Goal: Information Seeking & Learning: Compare options

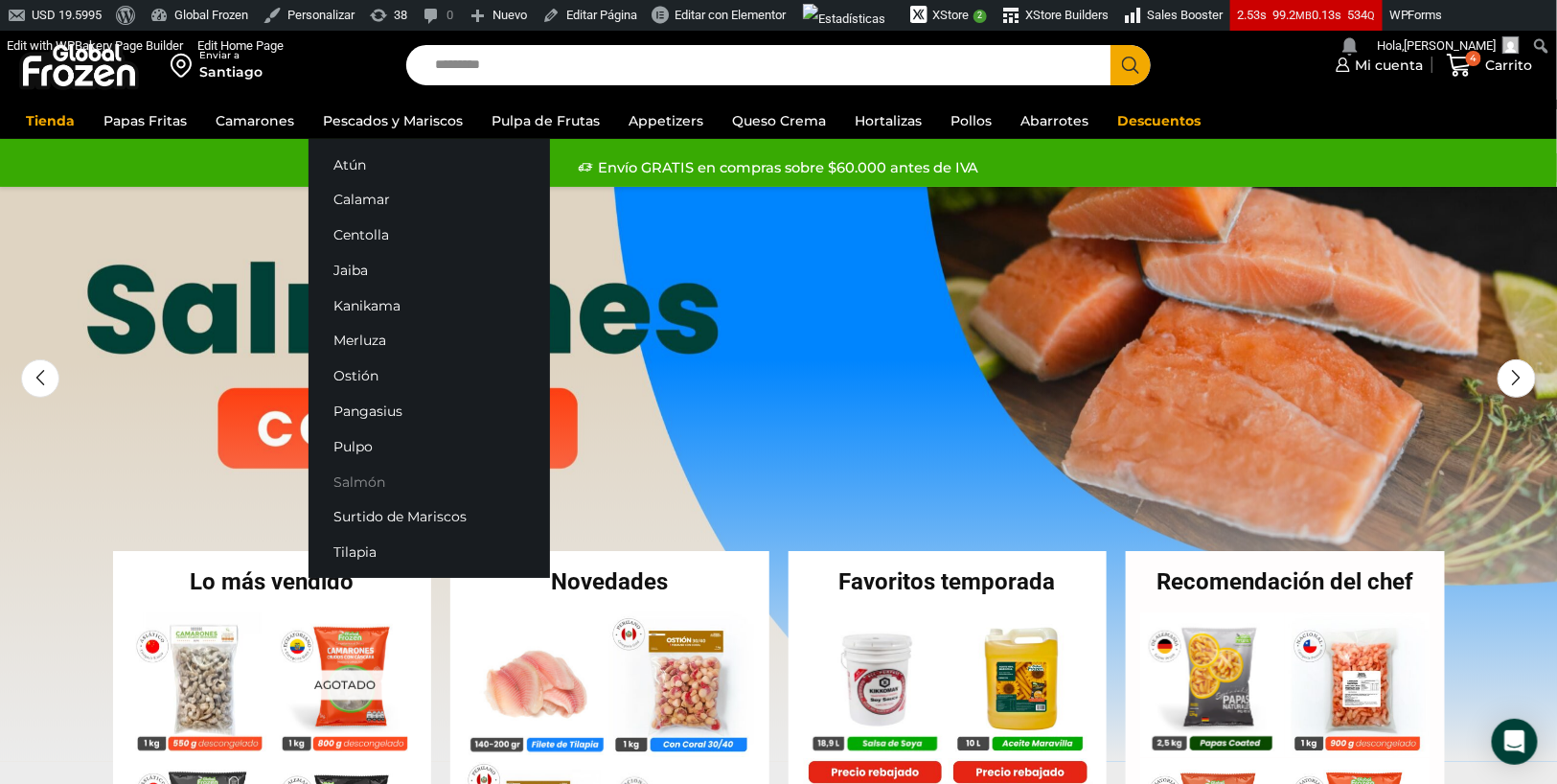
click at [361, 477] on link "Salmón" at bounding box center [430, 481] width 242 height 36
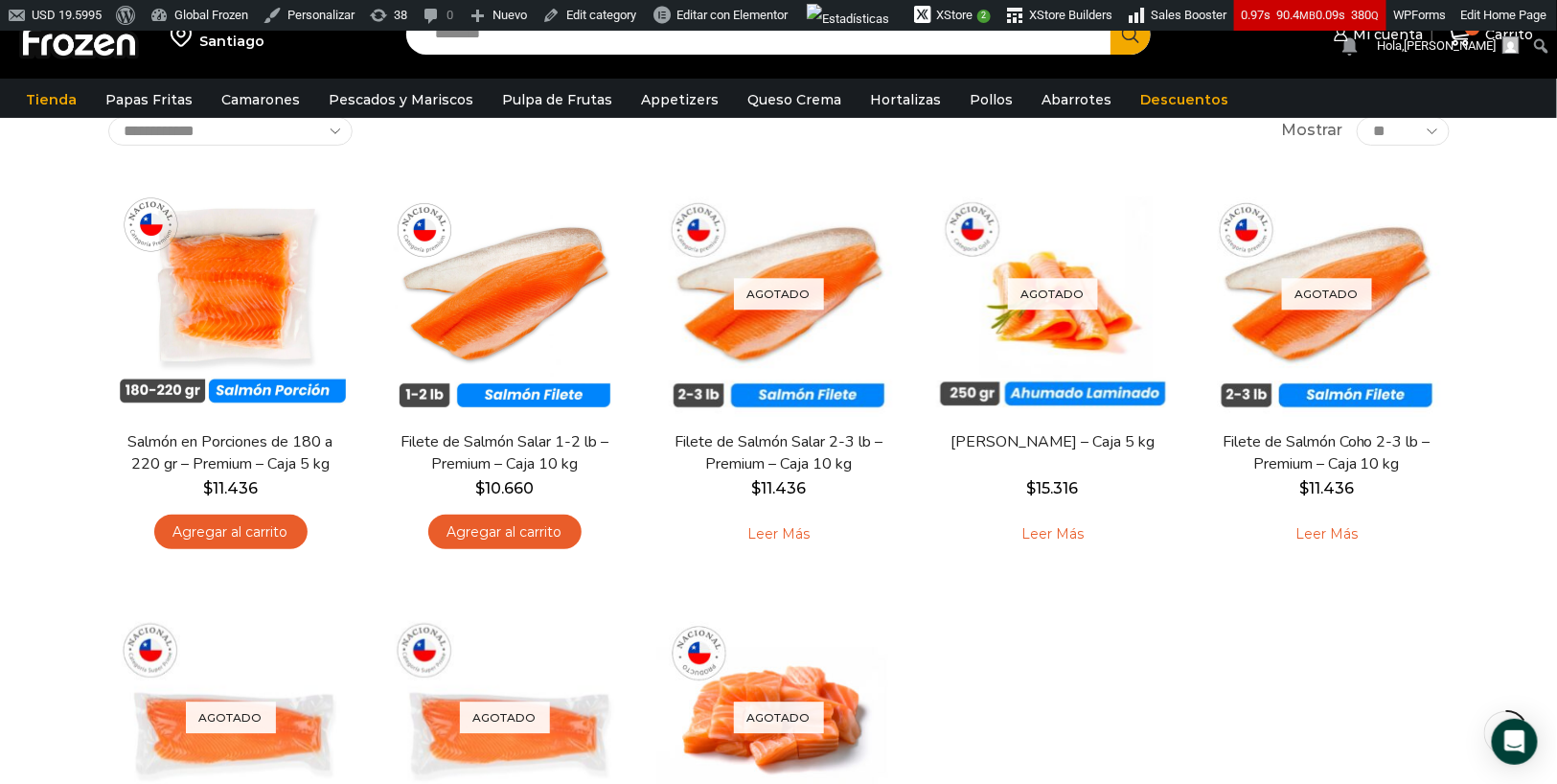
scroll to position [140, 0]
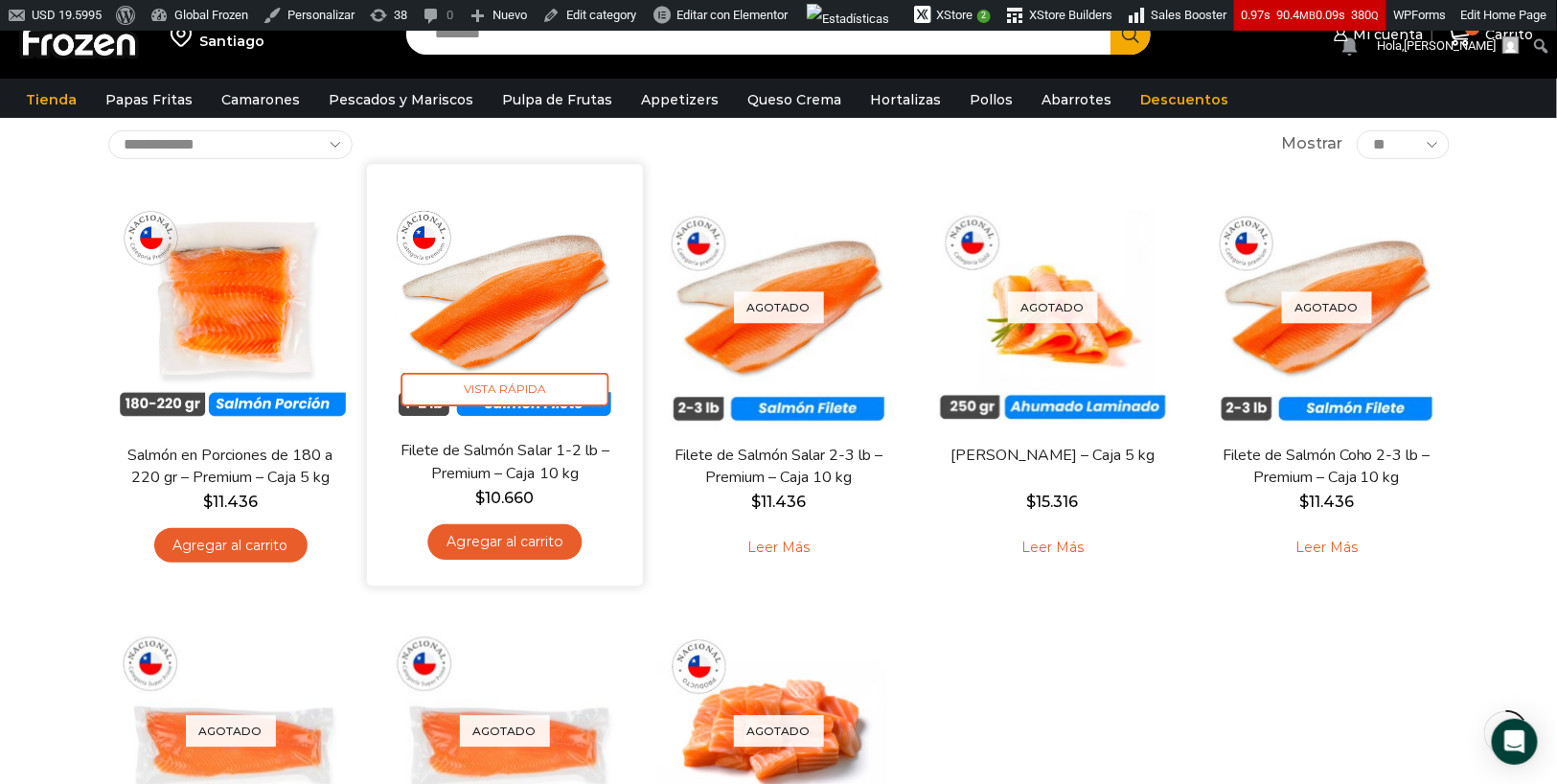
click at [484, 458] on link "Filete de Salmón Salar 1-2 lb – Premium – Caja 10 kg" at bounding box center [504, 462] width 223 height 45
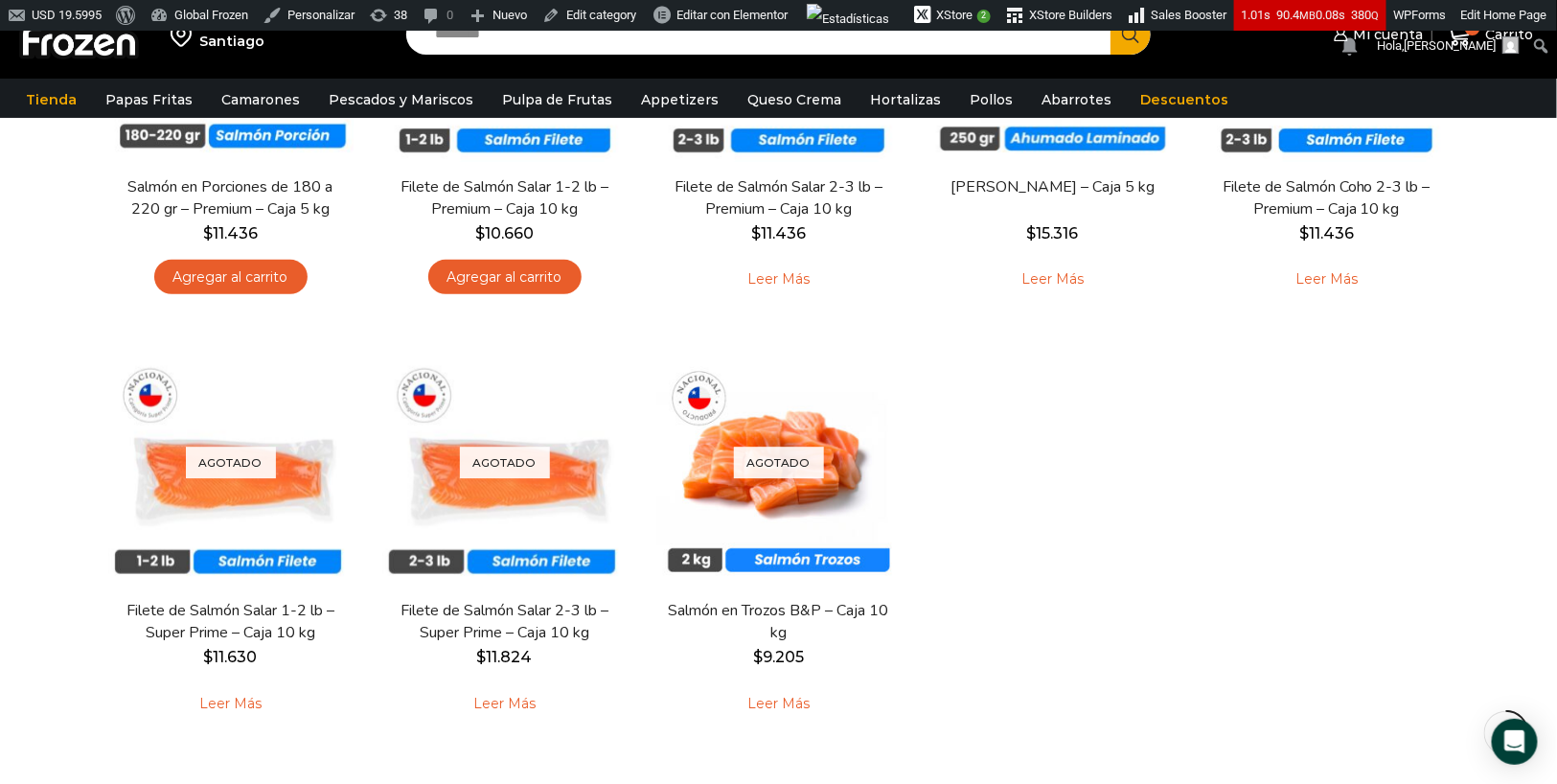
scroll to position [403, 0]
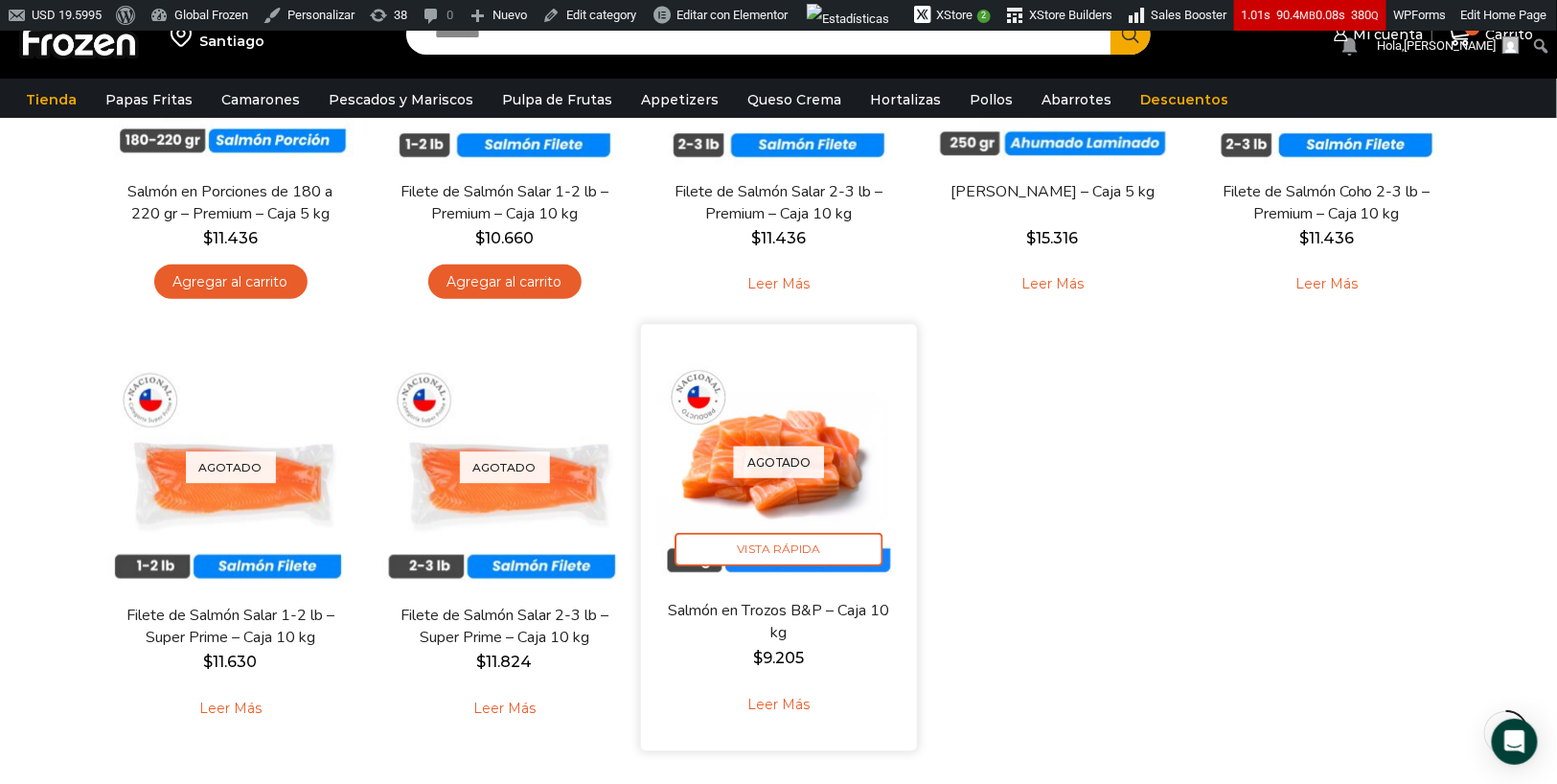
click at [790, 705] on link "Leer más" at bounding box center [778, 704] width 122 height 41
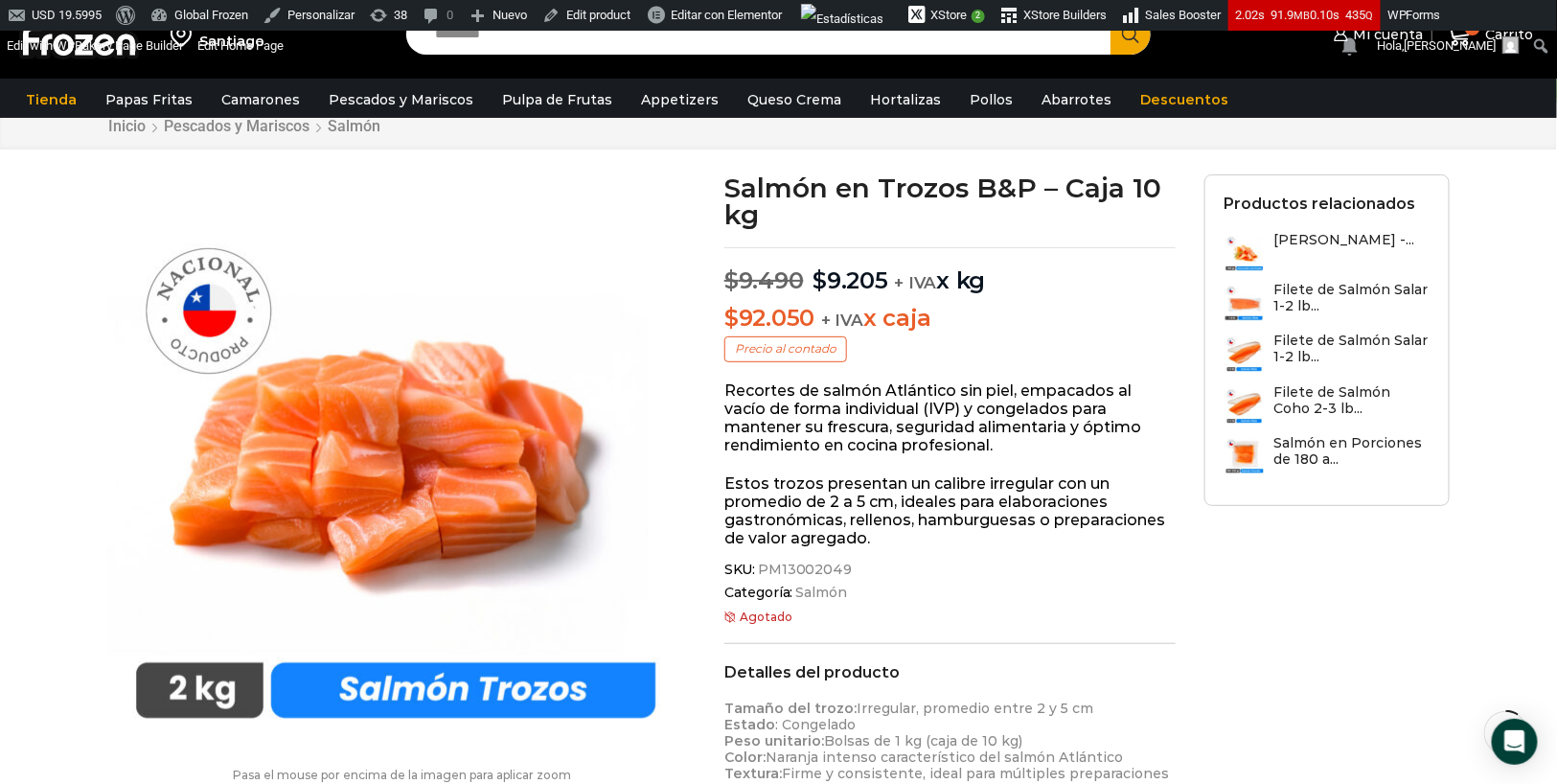
scroll to position [89, 0]
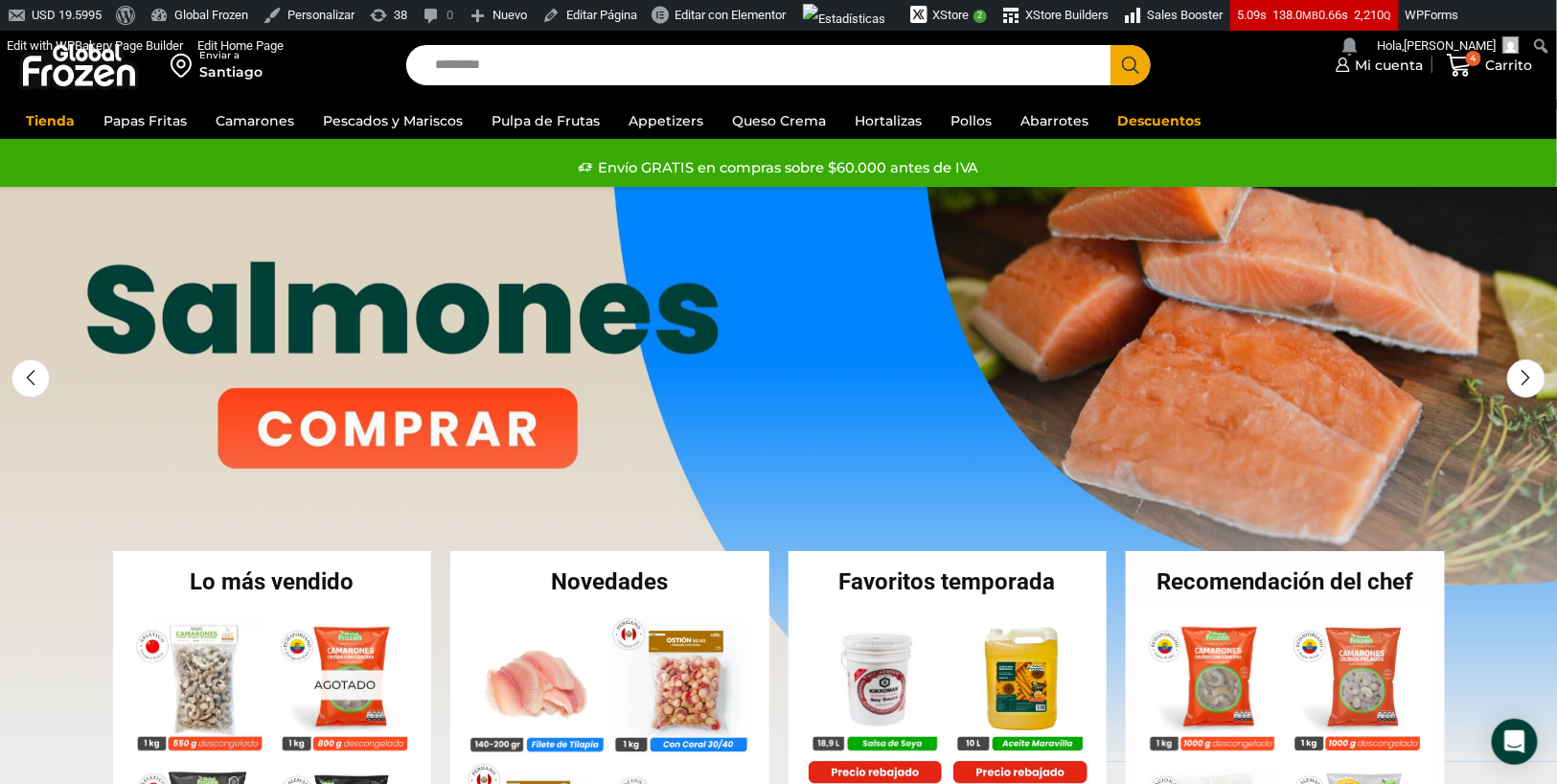
click at [419, 457] on link "1 / 3" at bounding box center [778, 474] width 1558 height 575
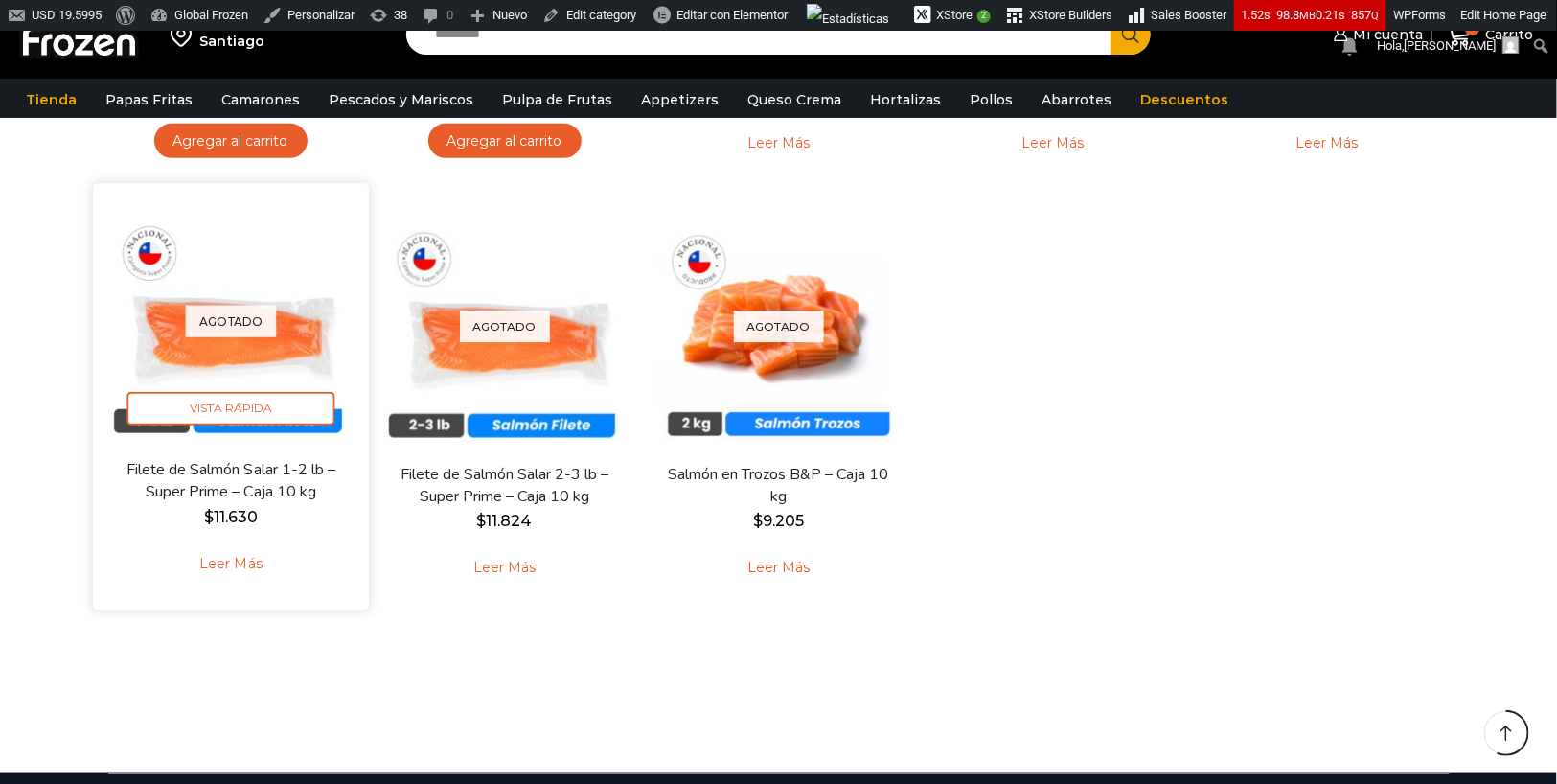
scroll to position [567, 0]
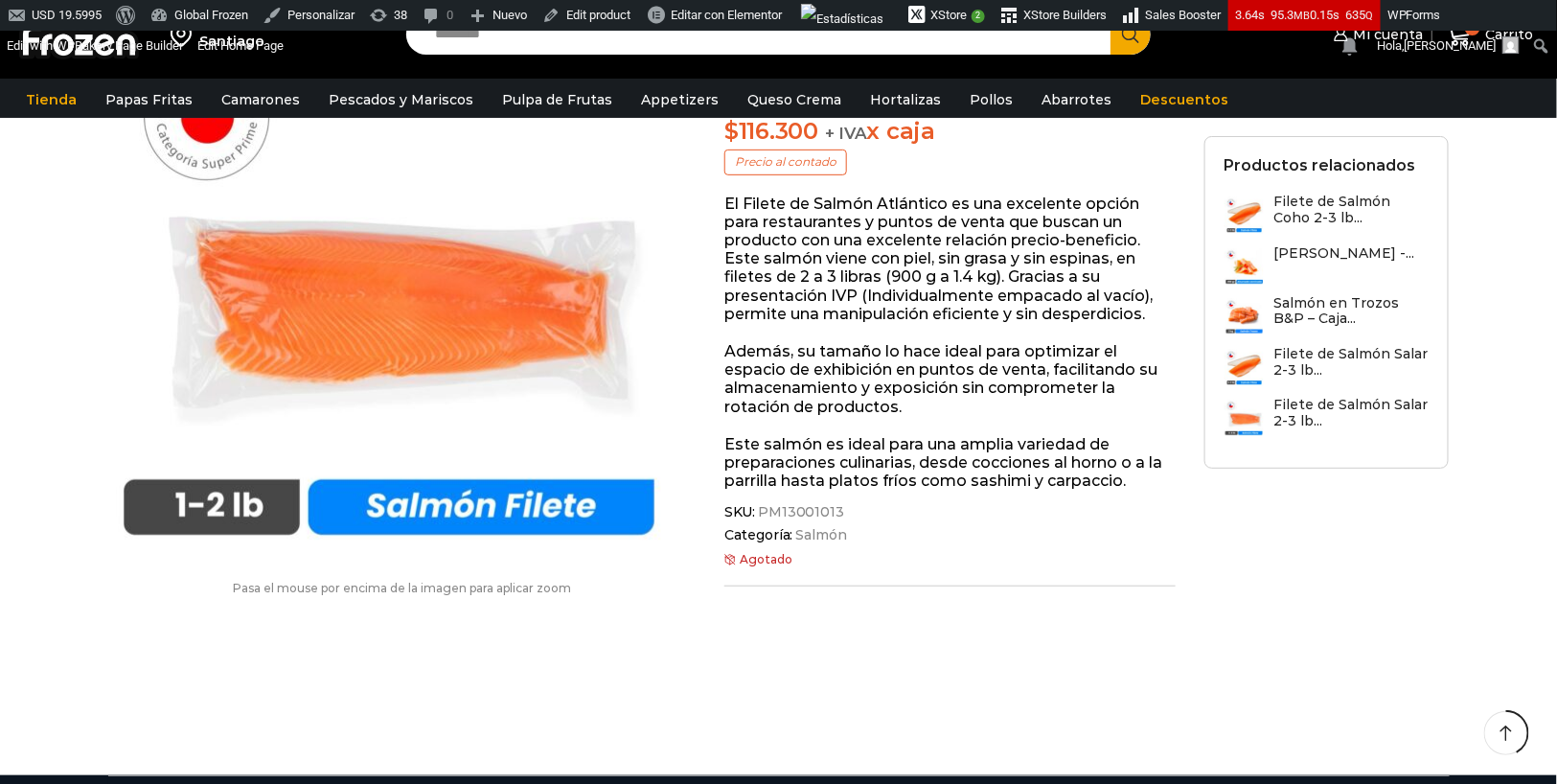
scroll to position [281, 0]
click at [837, 512] on span "PM13001013" at bounding box center [800, 511] width 89 height 16
drag, startPoint x: 834, startPoint y: 509, endPoint x: 758, endPoint y: 511, distance: 76.0
click at [758, 511] on span "PM13001013" at bounding box center [800, 511] width 89 height 16
copy span "PM13001013"
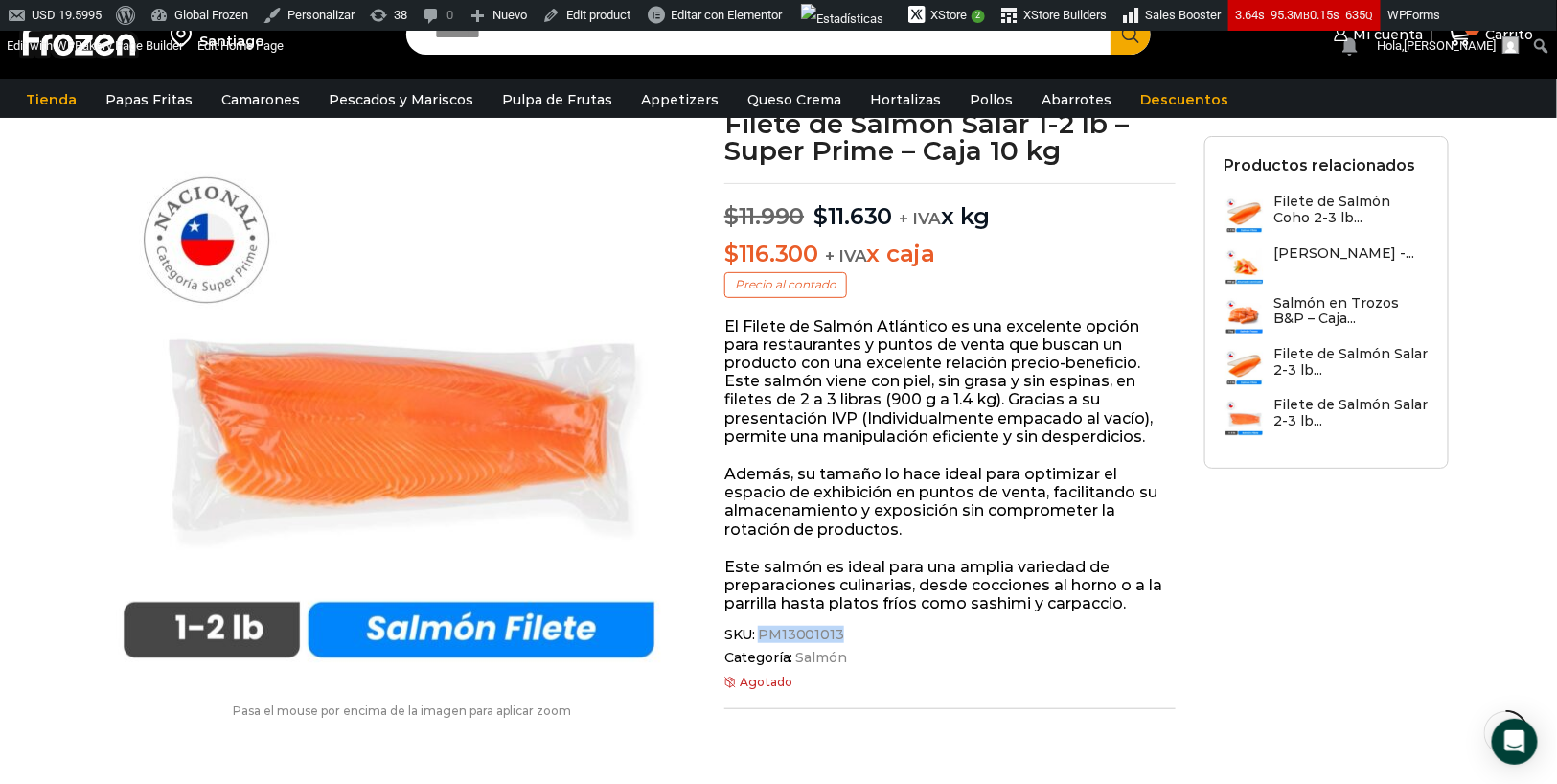
scroll to position [157, 0]
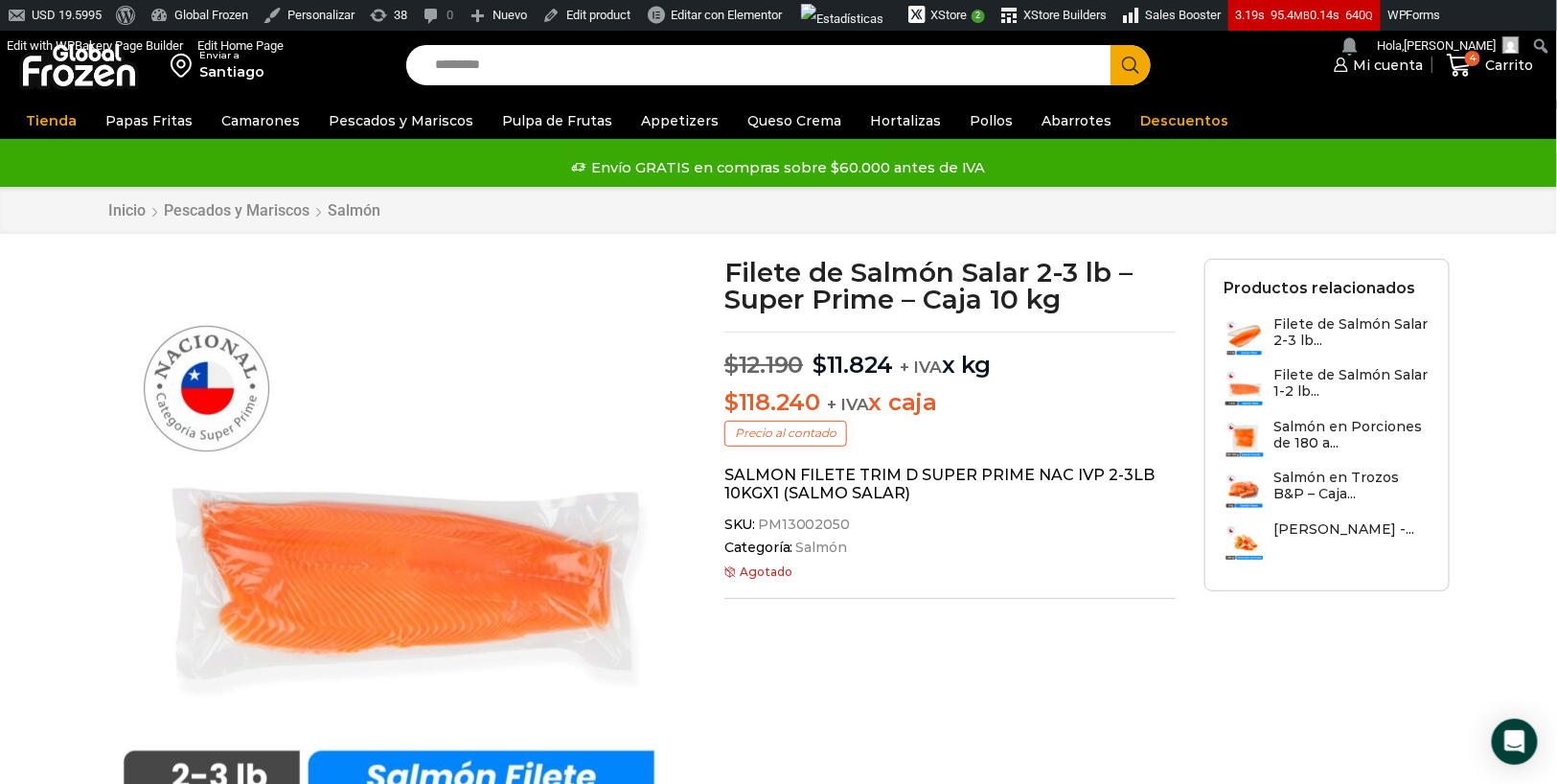
click at [898, 614] on div "Filete de Salmón Salar 2-3 lb – Super Prime – Caja 10 kg $ 12.190 Original pric…" at bounding box center [950, 439] width 480 height 359
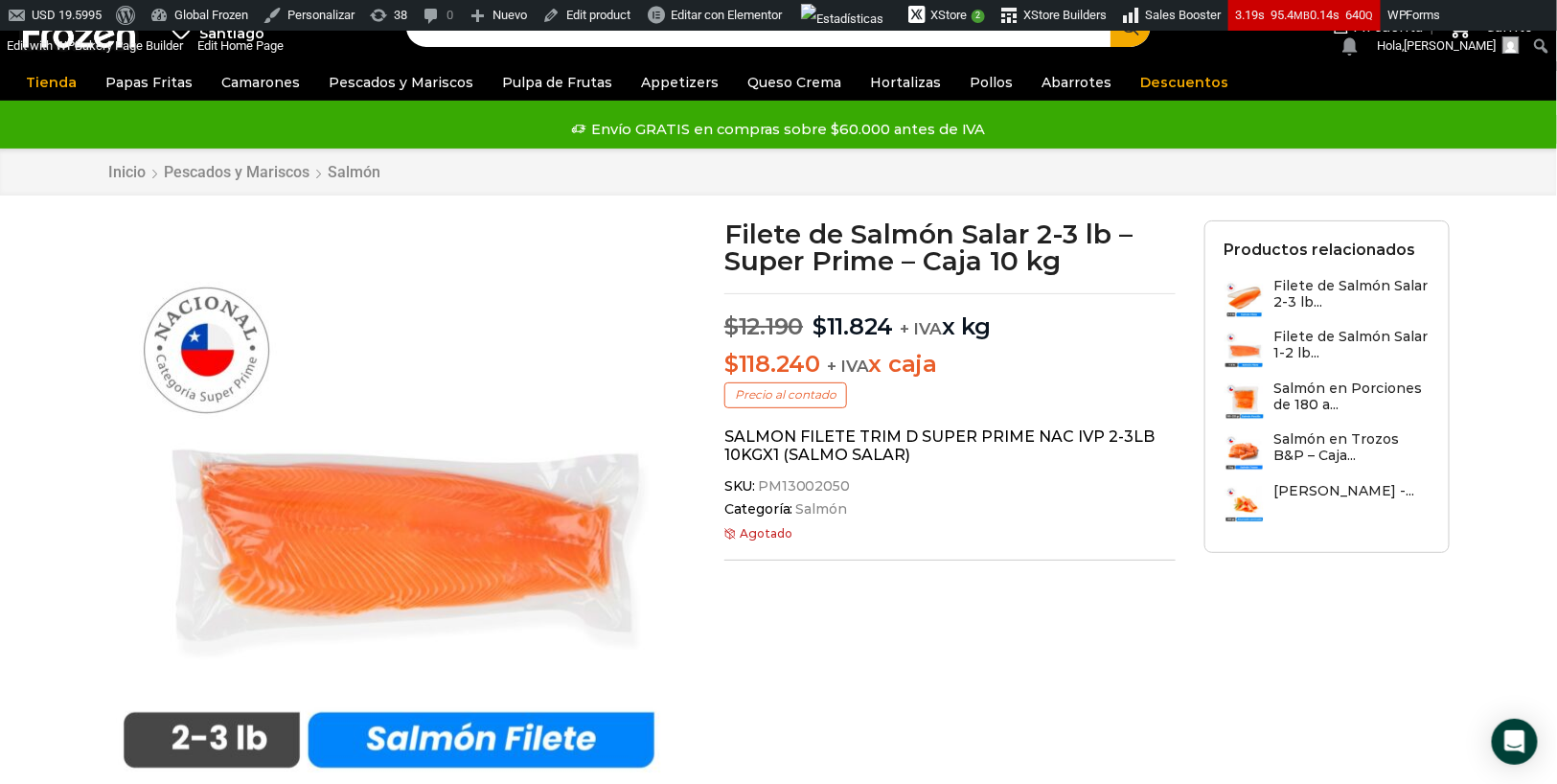
scroll to position [42, 0]
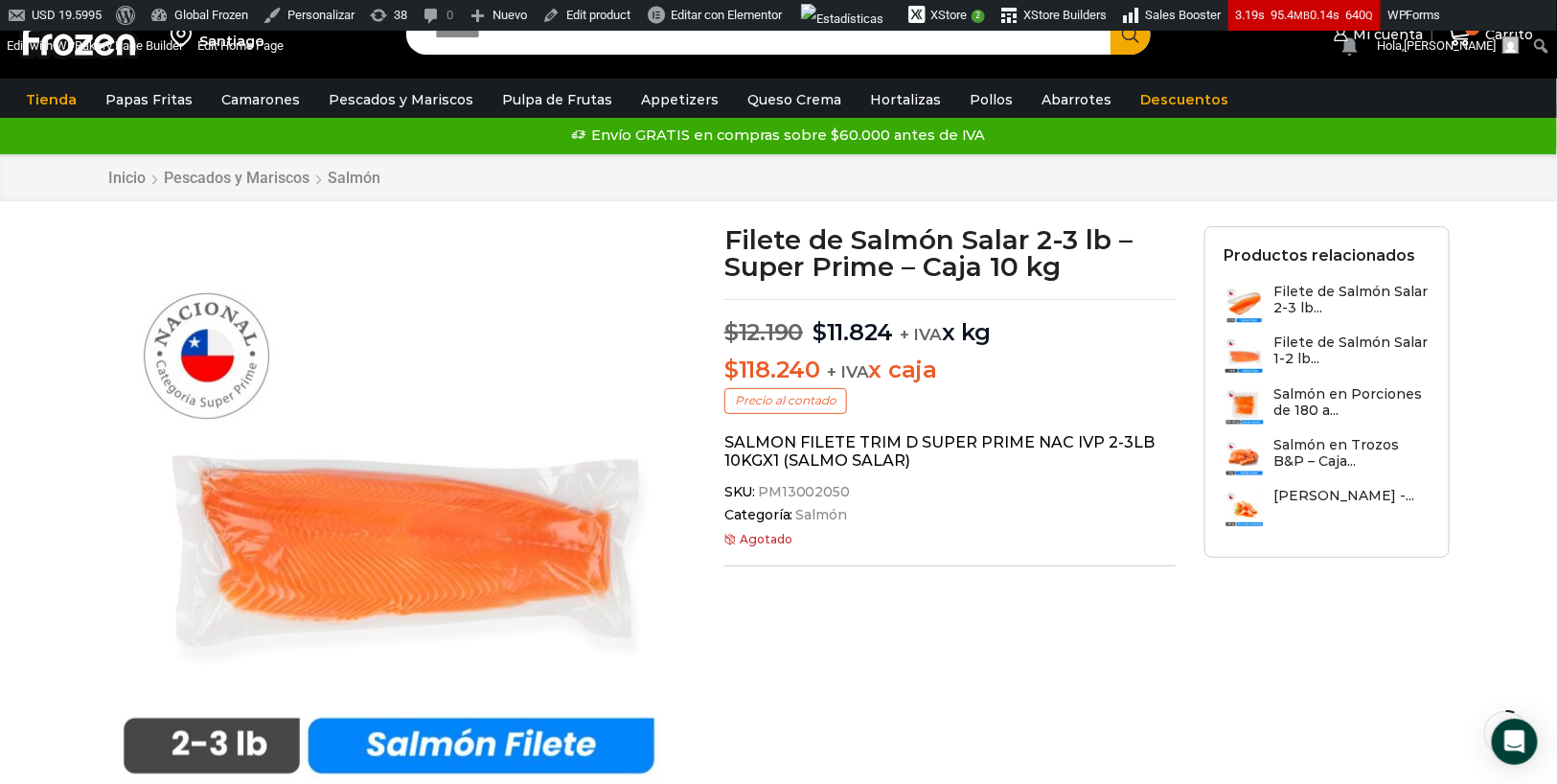
click at [872, 500] on div "SKU: PM13002050 Categoría: Salmón" at bounding box center [950, 503] width 451 height 39
drag, startPoint x: 840, startPoint y: 487, endPoint x: 761, endPoint y: 488, distance: 79.0
click at [761, 488] on span "PM13002050" at bounding box center [802, 491] width 95 height 16
copy span "PM13002050"
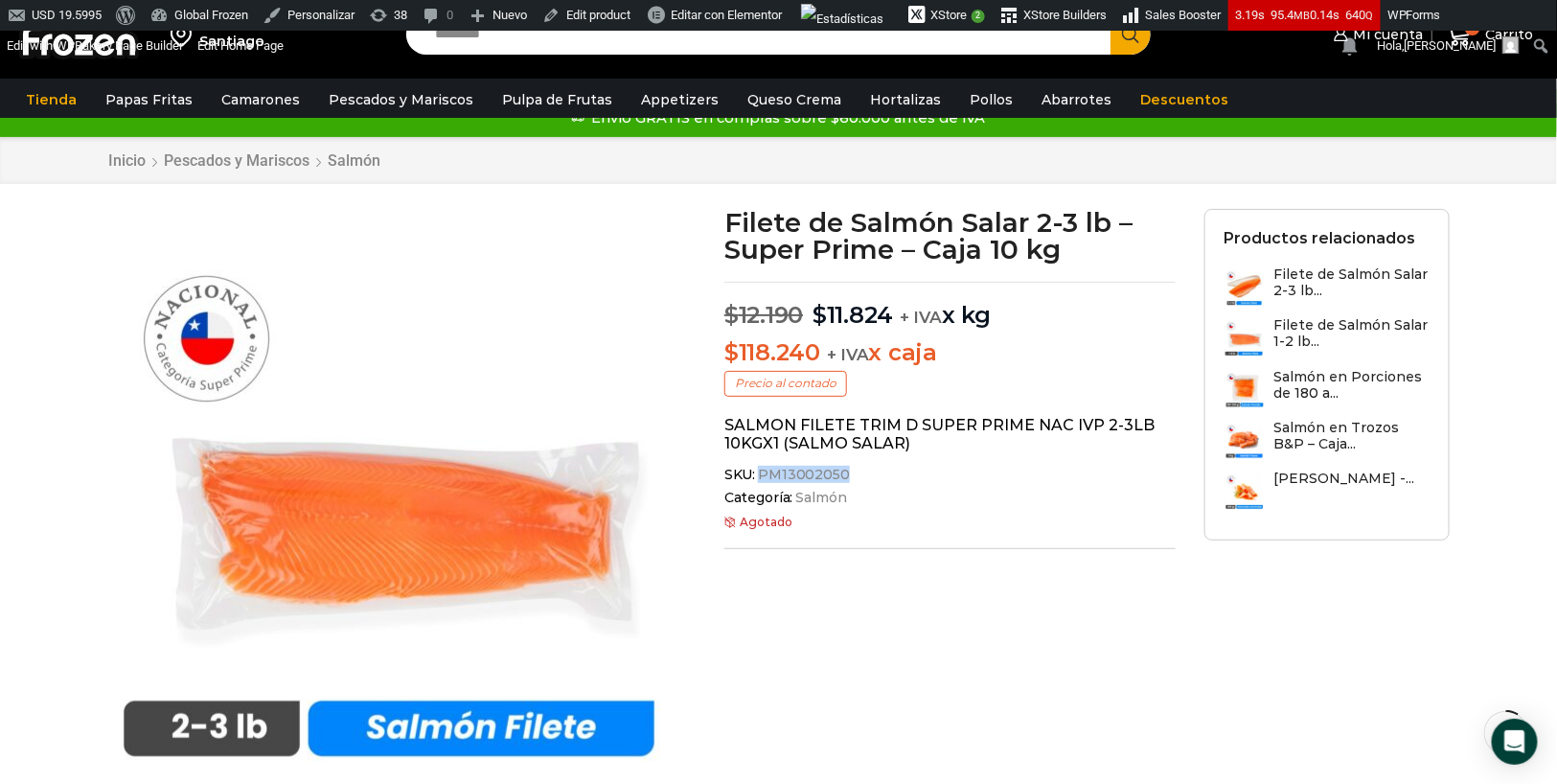
scroll to position [61, 0]
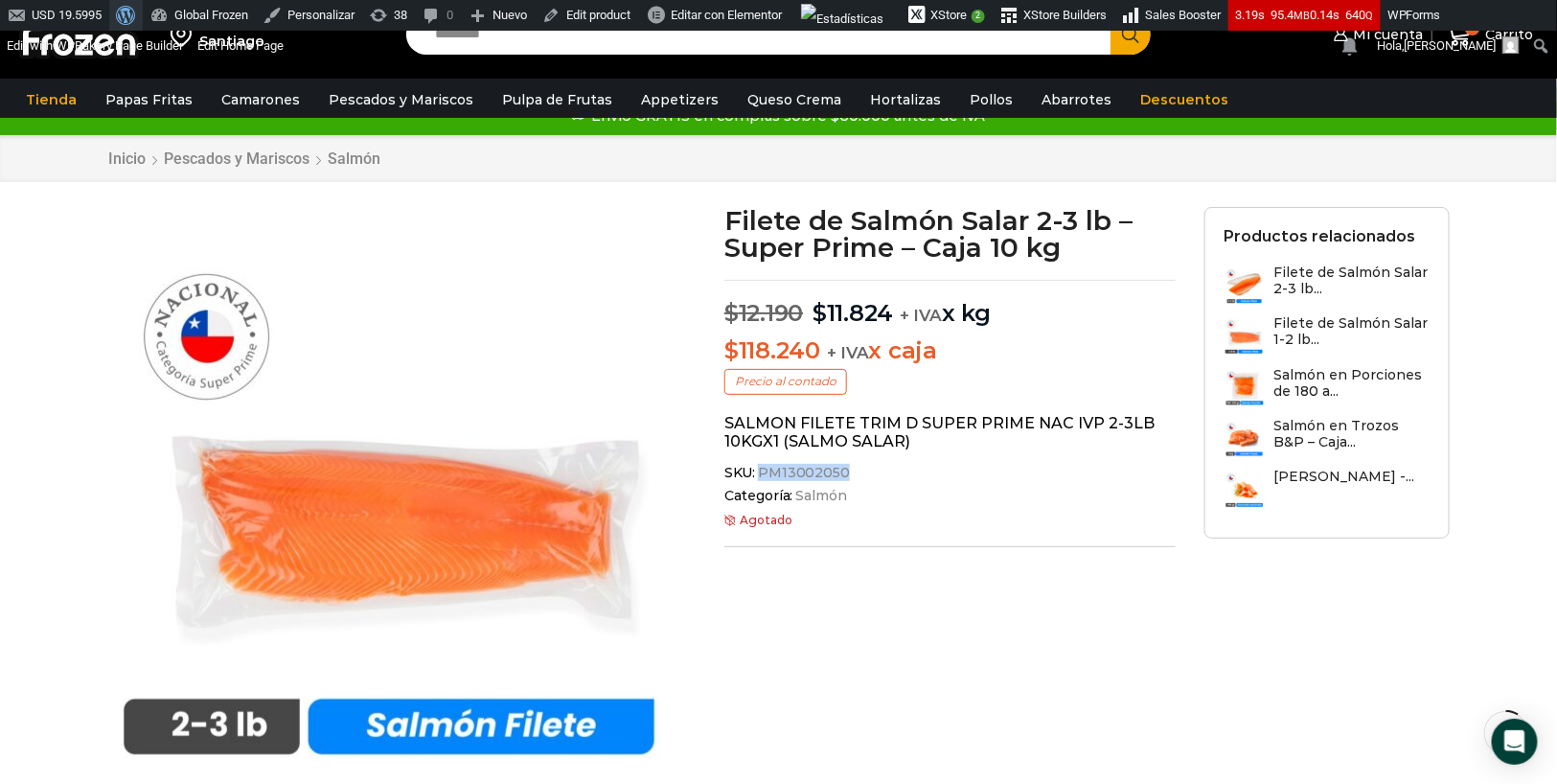
click at [131, 15] on span "Barra de herramientas" at bounding box center [123, 13] width 14 height 27
